Goal: Task Accomplishment & Management: Use online tool/utility

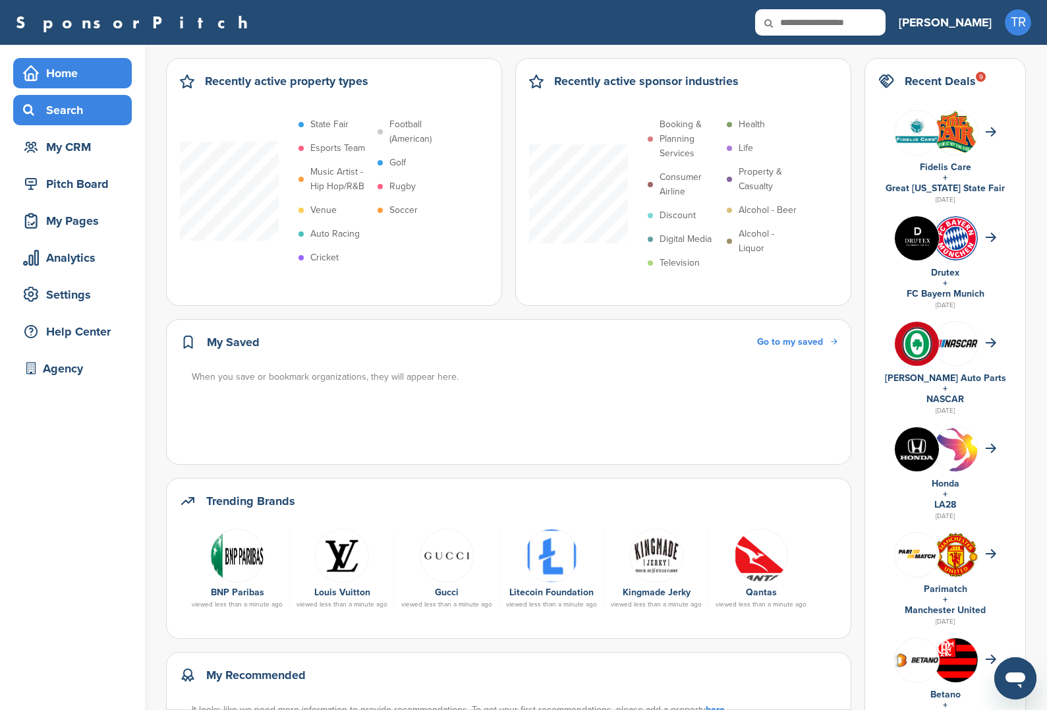
click at [109, 119] on div "Search" at bounding box center [76, 110] width 112 height 24
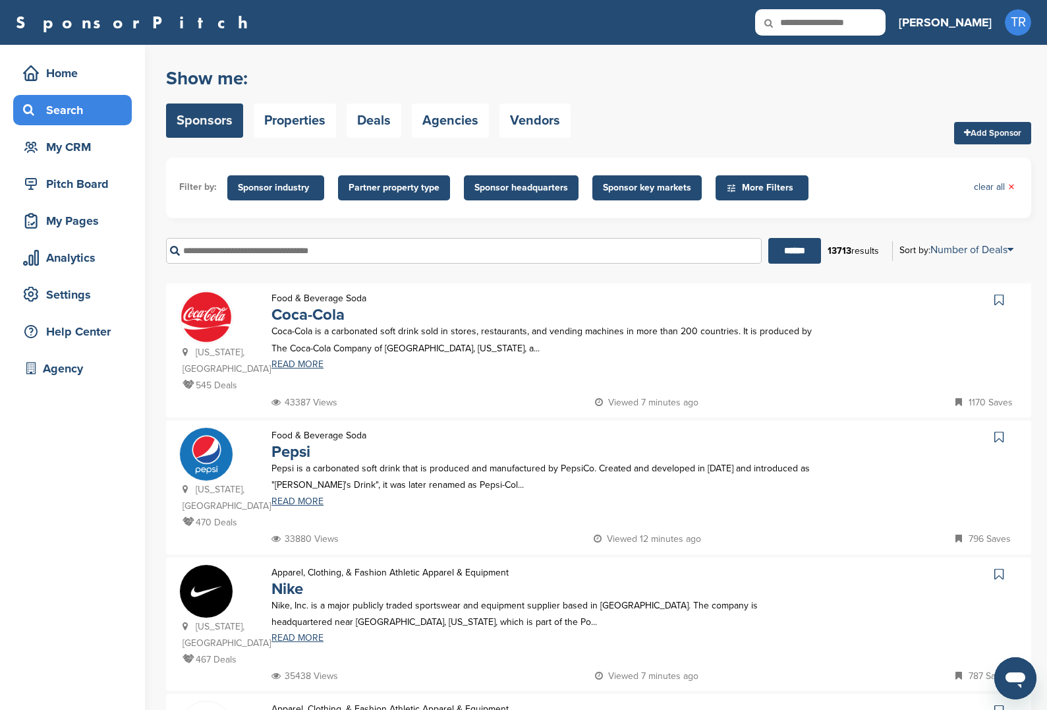
click at [553, 96] on div "Show me: Sponsors Properties Deals Agencies Vendors" at bounding box center [368, 103] width 405 height 84
click at [545, 109] on link "Vendors" at bounding box center [535, 120] width 71 height 34
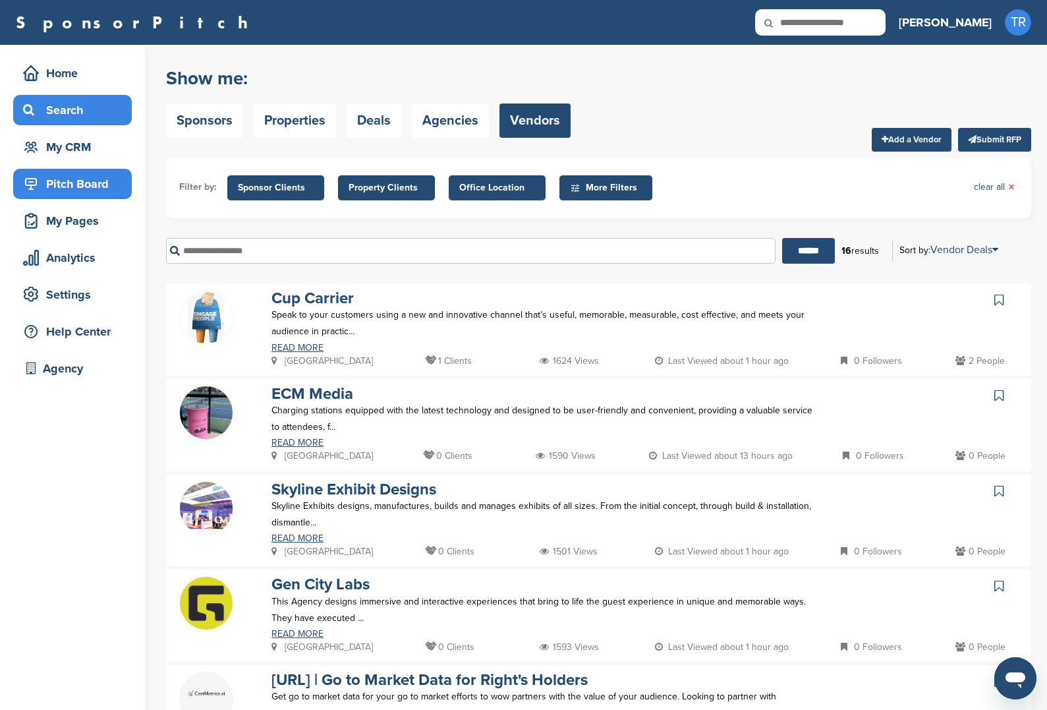
click at [101, 183] on div "Pitch Board" at bounding box center [76, 184] width 112 height 24
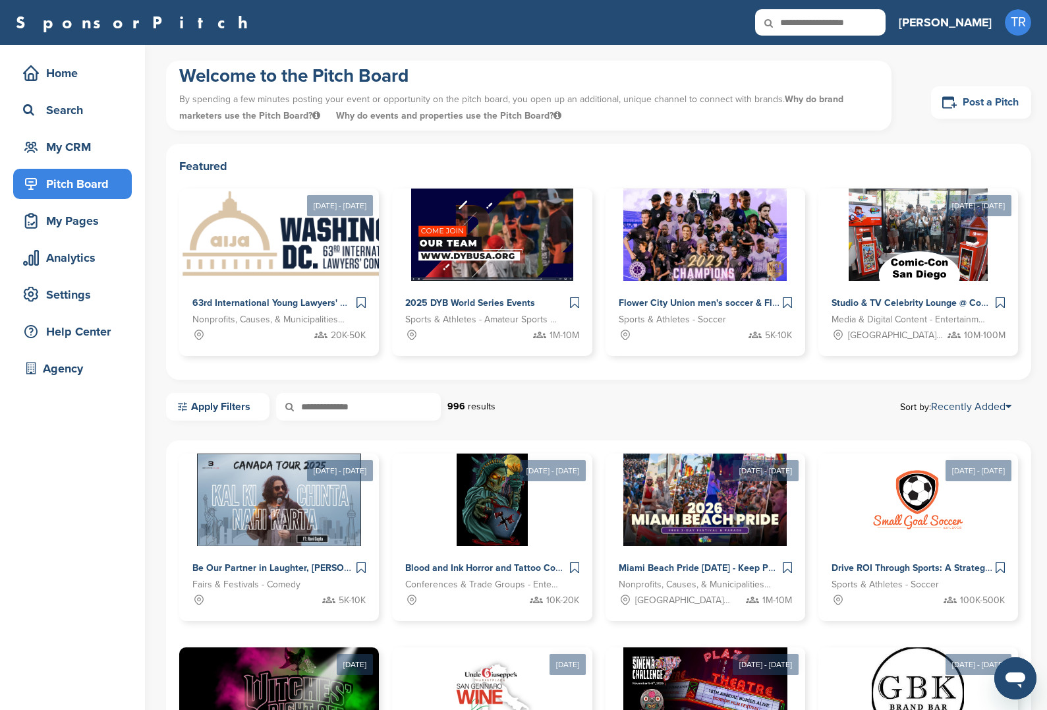
click at [978, 108] on link "Post a Pitch" at bounding box center [981, 102] width 100 height 32
